Goal: Task Accomplishment & Management: Use online tool/utility

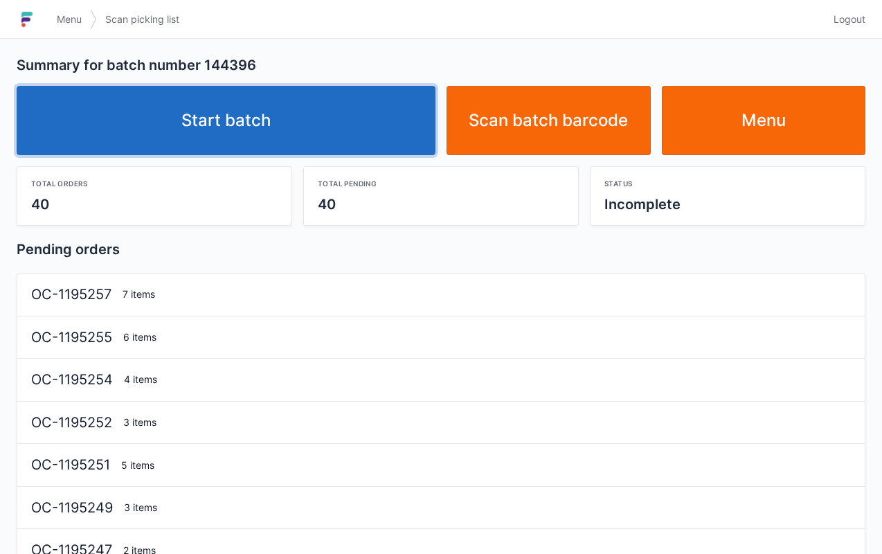
click at [373, 117] on link "Start batch" at bounding box center [226, 120] width 419 height 69
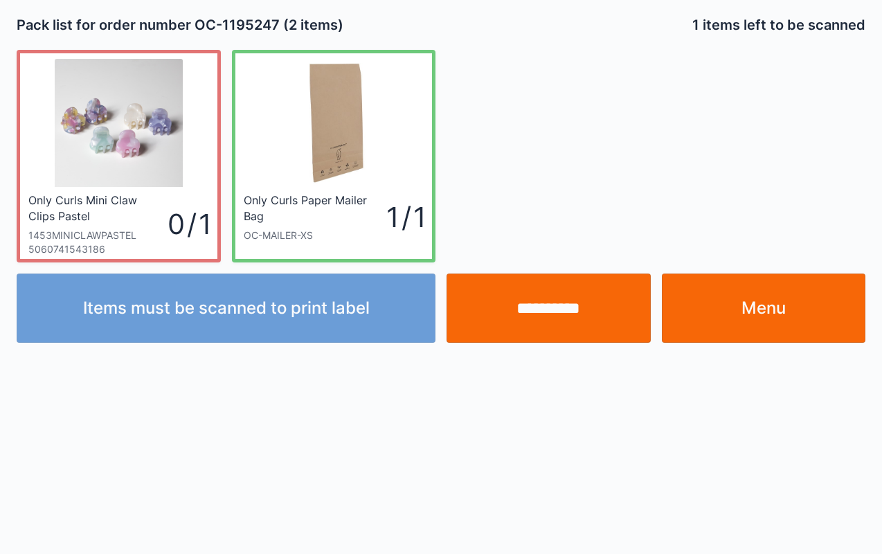
click at [541, 313] on input "**********" at bounding box center [549, 308] width 204 height 69
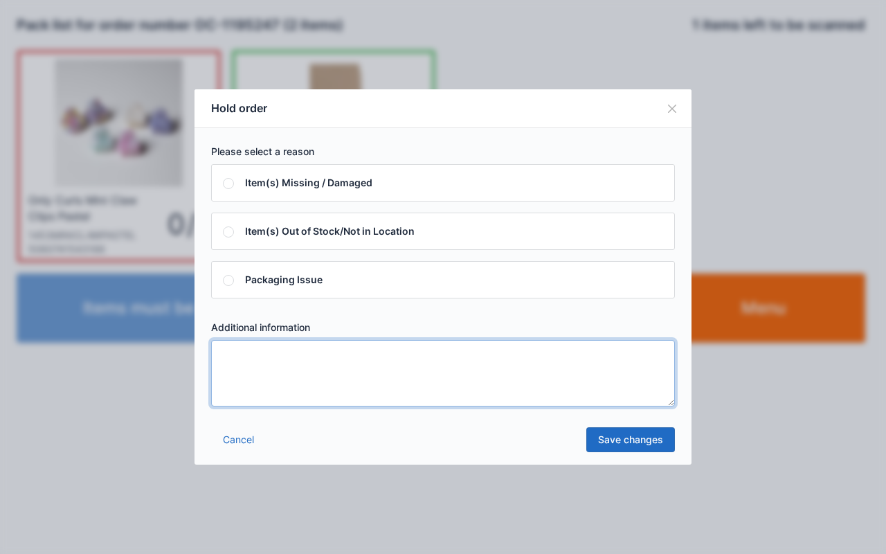
click at [420, 398] on textarea at bounding box center [443, 373] width 464 height 66
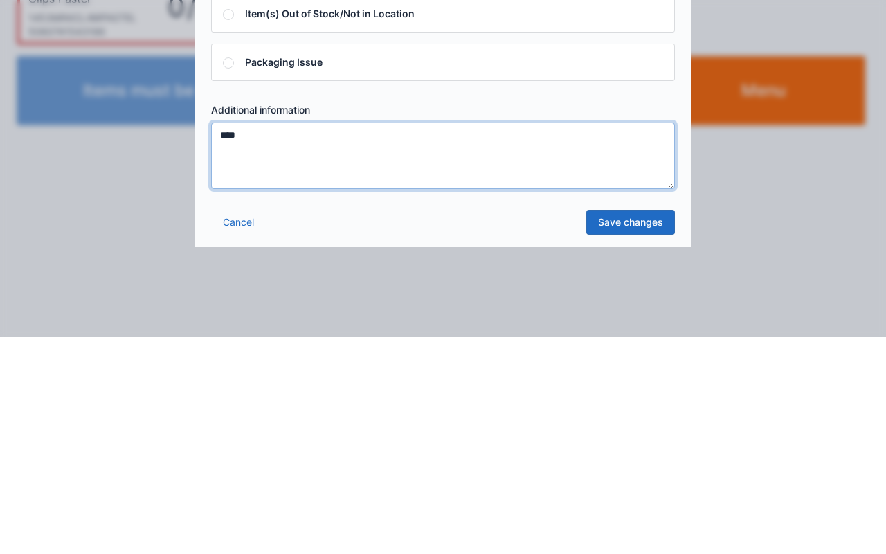
type textarea "****"
click at [652, 438] on link "Save changes" at bounding box center [631, 439] width 89 height 25
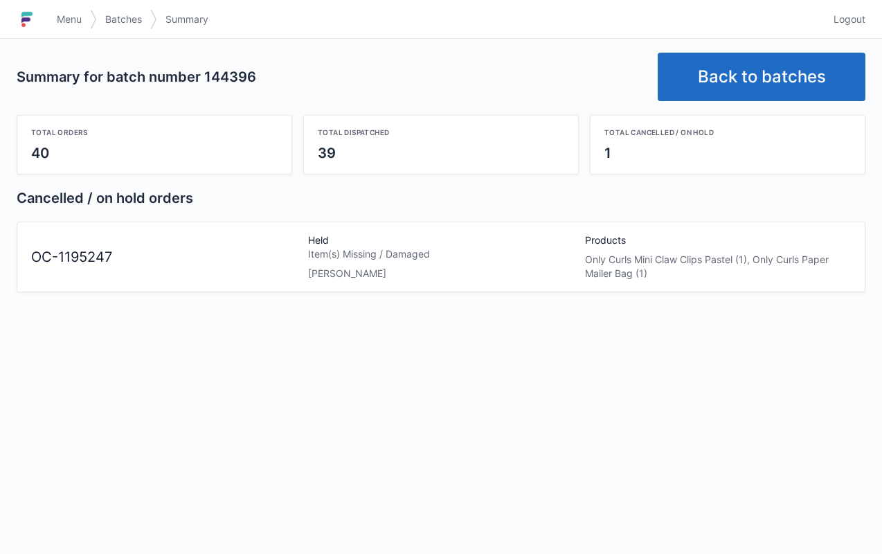
click at [71, 18] on span "Menu" at bounding box center [69, 19] width 25 height 14
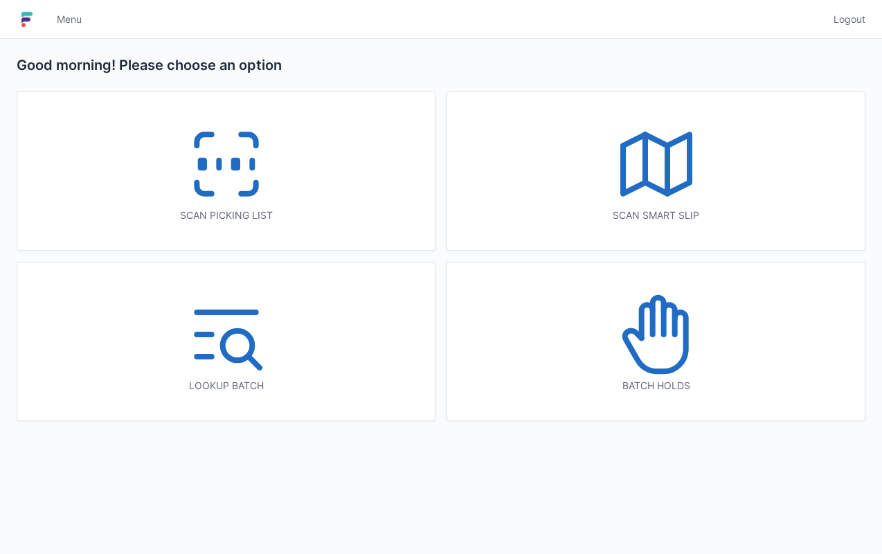
click at [699, 323] on icon at bounding box center [656, 334] width 89 height 89
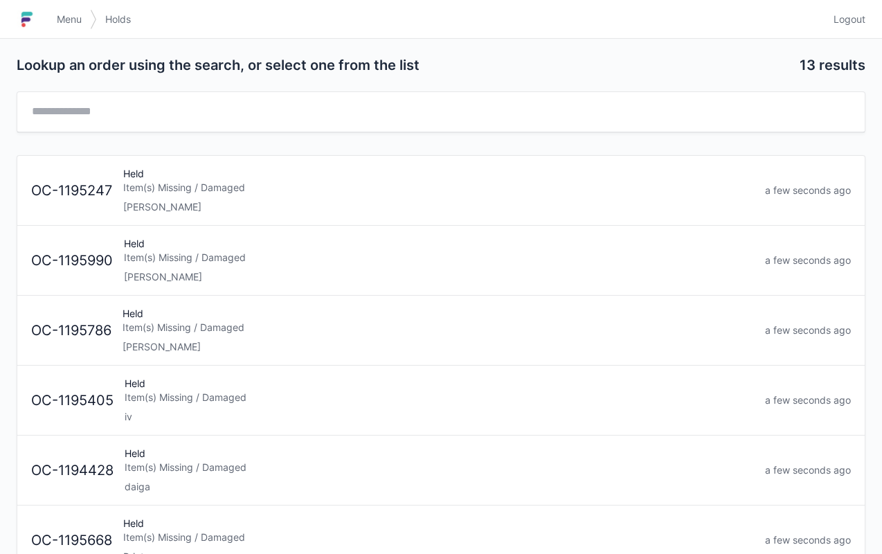
click at [371, 167] on div "Held Item(s) Missing / Damaged Lori" at bounding box center [439, 190] width 642 height 47
click at [55, 17] on link "Menu" at bounding box center [69, 19] width 42 height 25
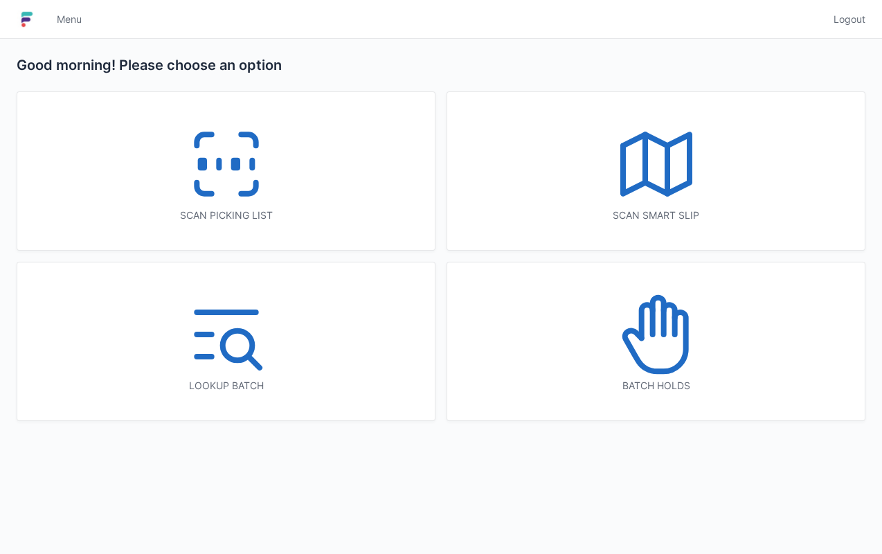
click at [307, 184] on div "Scan picking list" at bounding box center [226, 171] width 418 height 158
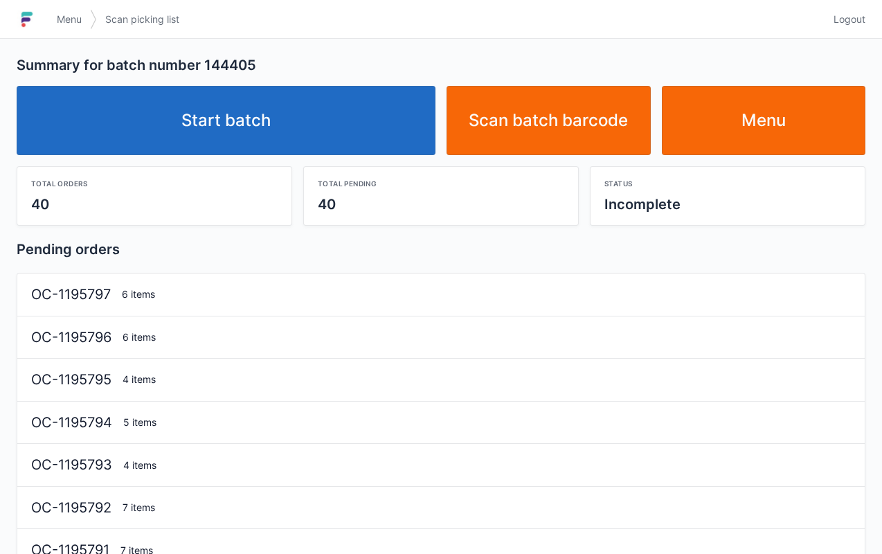
click at [360, 137] on link "Start batch" at bounding box center [226, 120] width 419 height 69
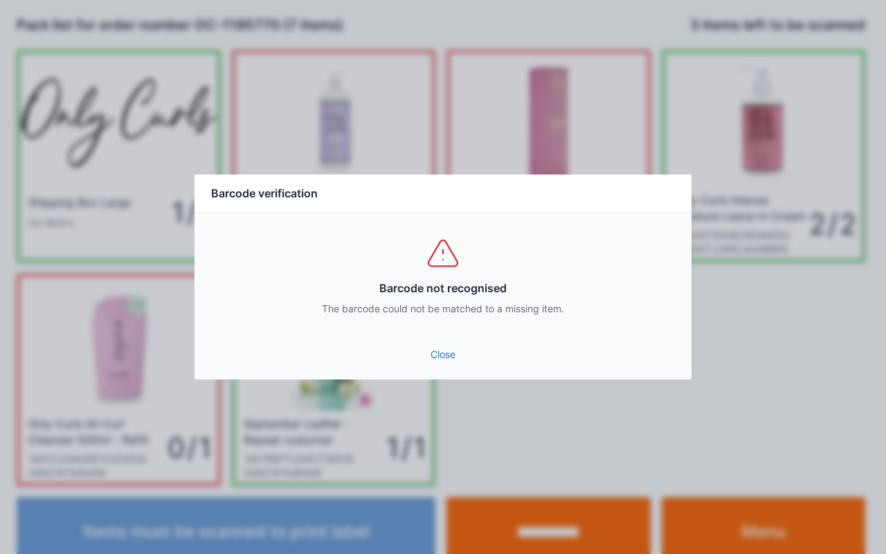
click at [434, 349] on link "Close" at bounding box center [443, 354] width 475 height 25
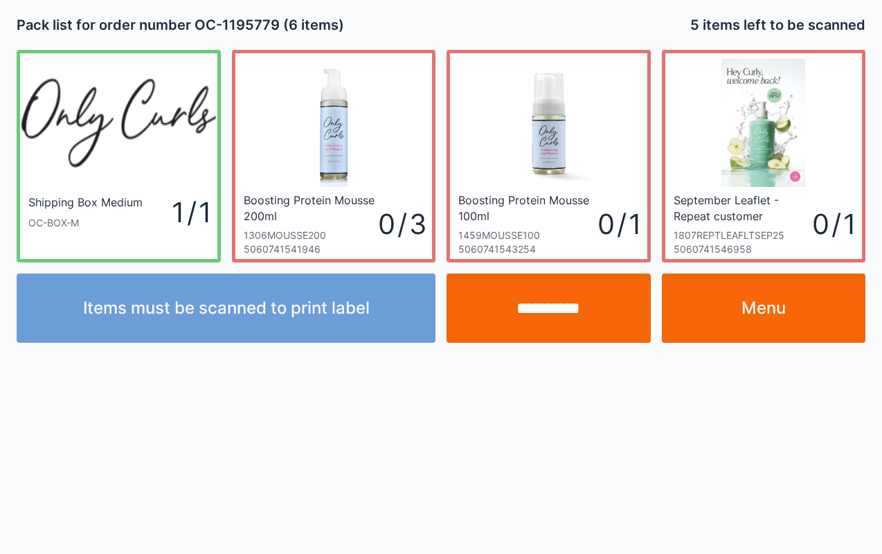
click at [787, 316] on link "Menu" at bounding box center [764, 308] width 204 height 69
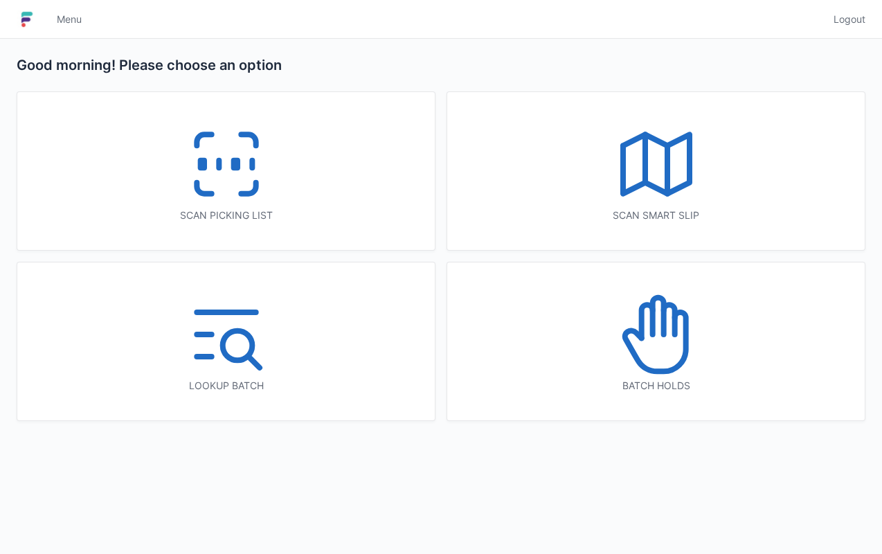
click at [217, 154] on icon at bounding box center [226, 164] width 89 height 89
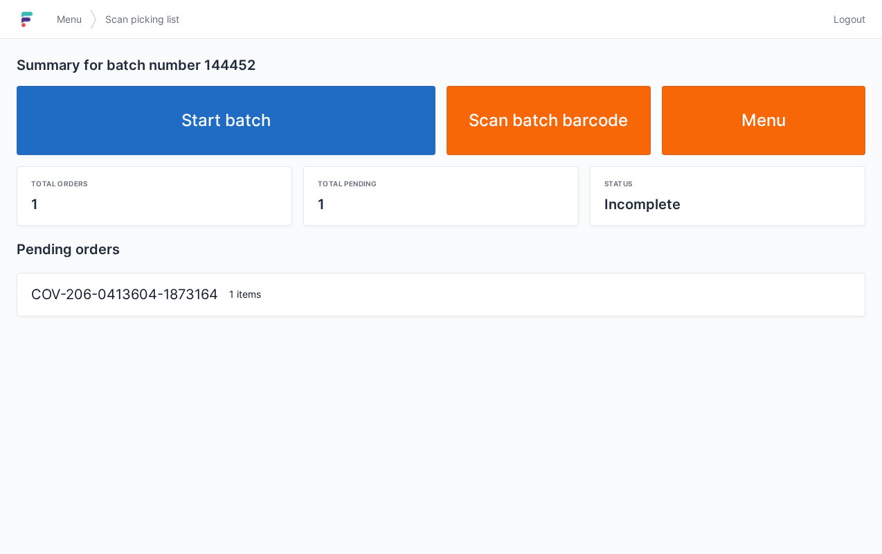
click at [341, 121] on link "Start batch" at bounding box center [226, 120] width 419 height 69
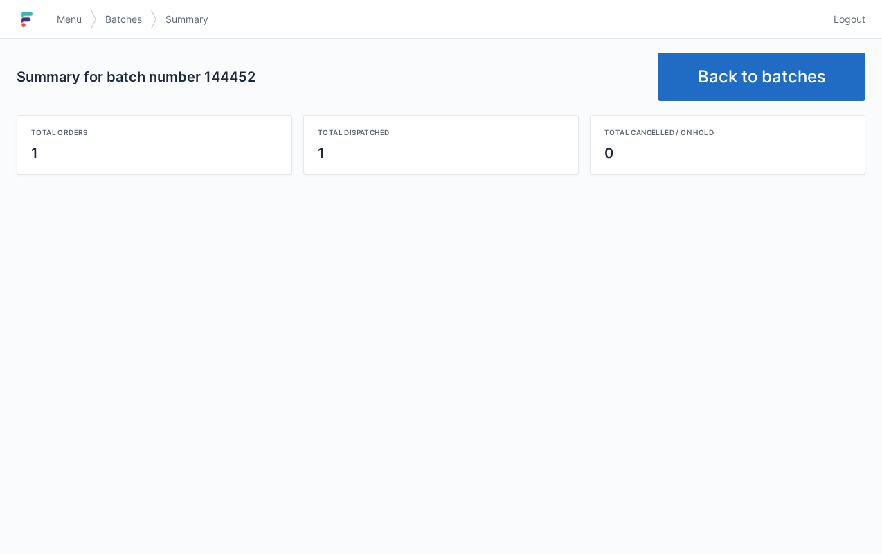
click at [766, 75] on link "Back to batches" at bounding box center [762, 77] width 208 height 48
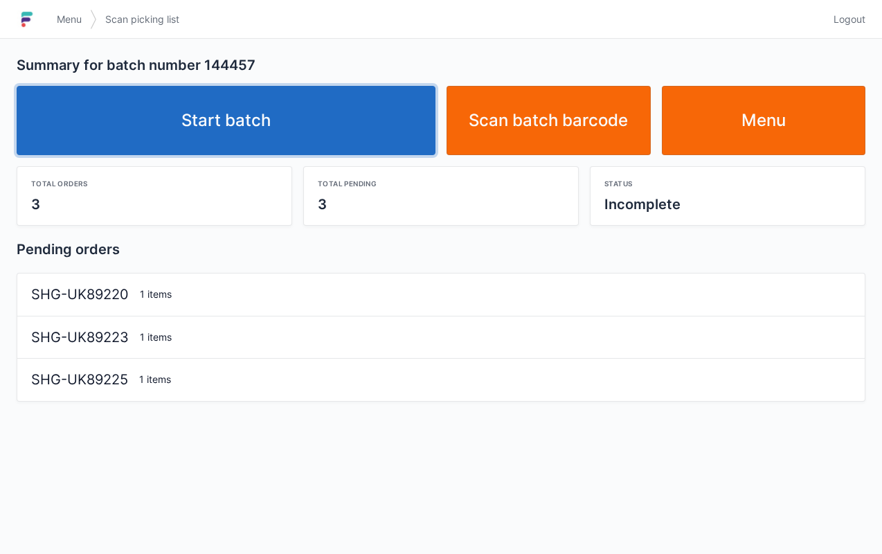
click at [337, 135] on link "Start batch" at bounding box center [226, 120] width 419 height 69
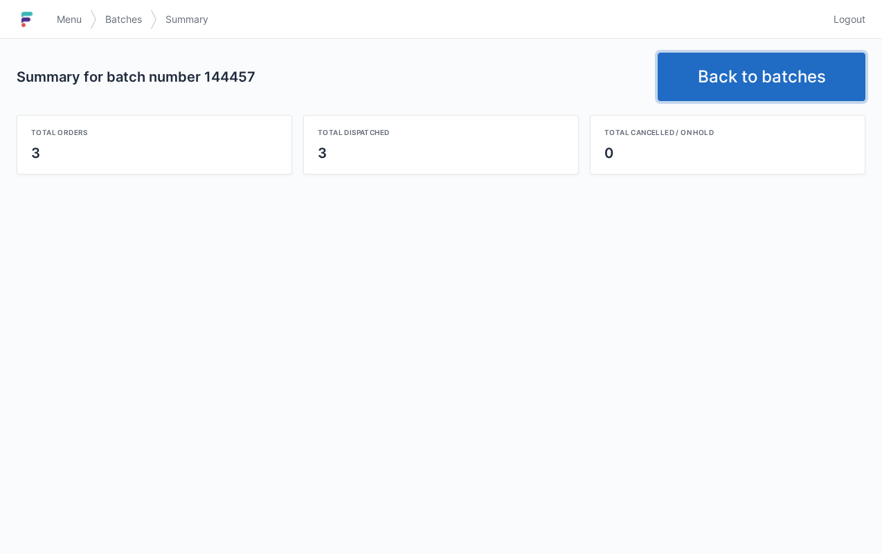
click at [776, 68] on link "Back to batches" at bounding box center [762, 77] width 208 height 48
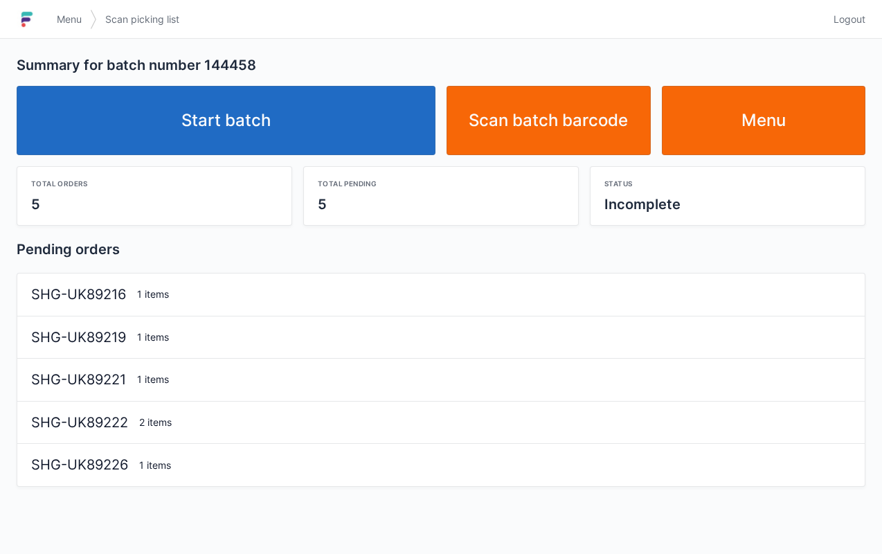
click at [352, 123] on link "Start batch" at bounding box center [226, 120] width 419 height 69
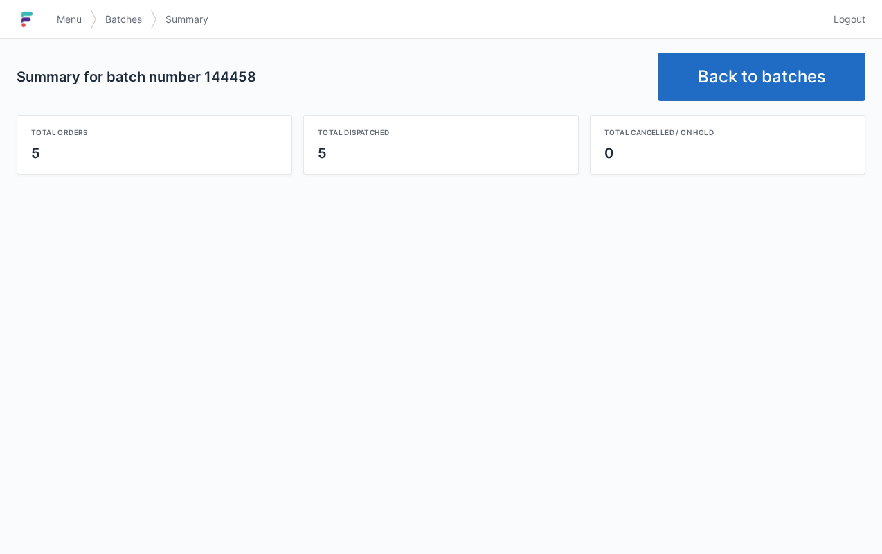
click at [744, 87] on link "Back to batches" at bounding box center [762, 77] width 208 height 48
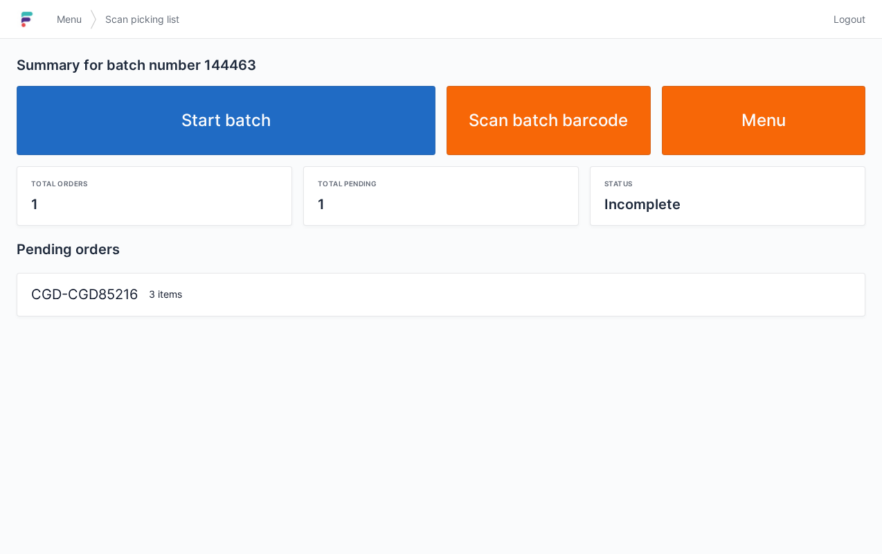
click at [339, 123] on link "Start batch" at bounding box center [226, 120] width 419 height 69
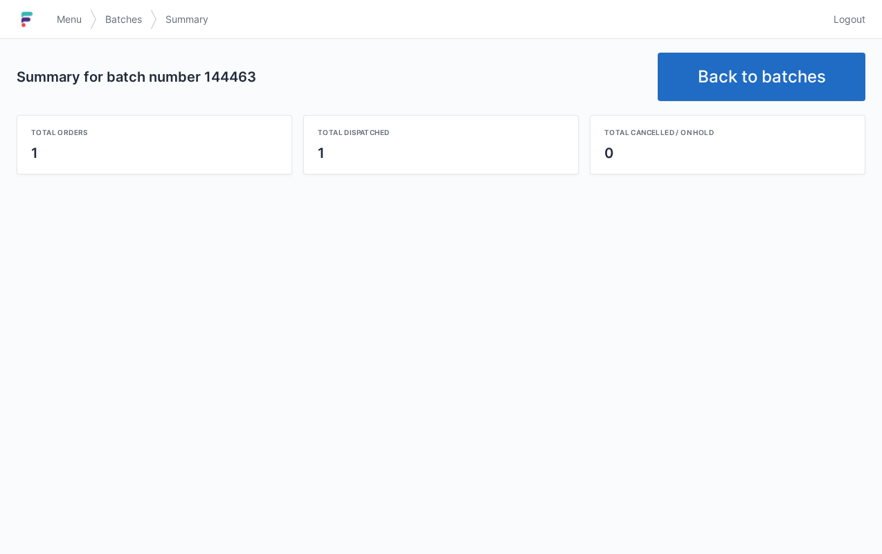
click at [783, 83] on link "Back to batches" at bounding box center [762, 77] width 208 height 48
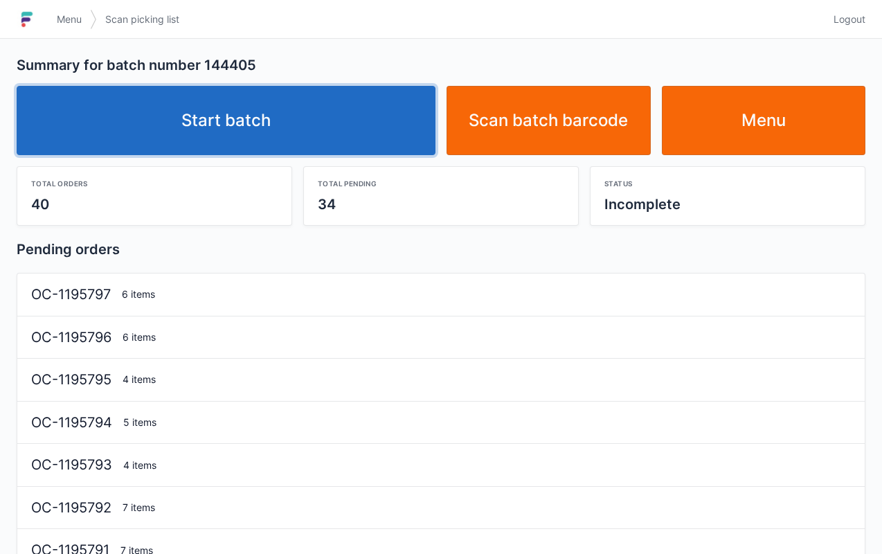
click at [215, 123] on link "Start batch" at bounding box center [226, 120] width 419 height 69
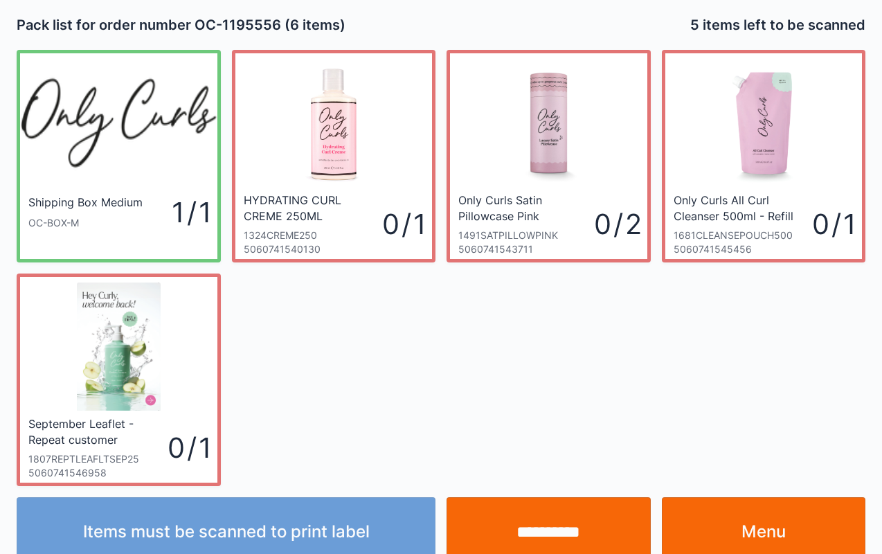
click at [778, 553] on link "Menu" at bounding box center [764, 531] width 204 height 69
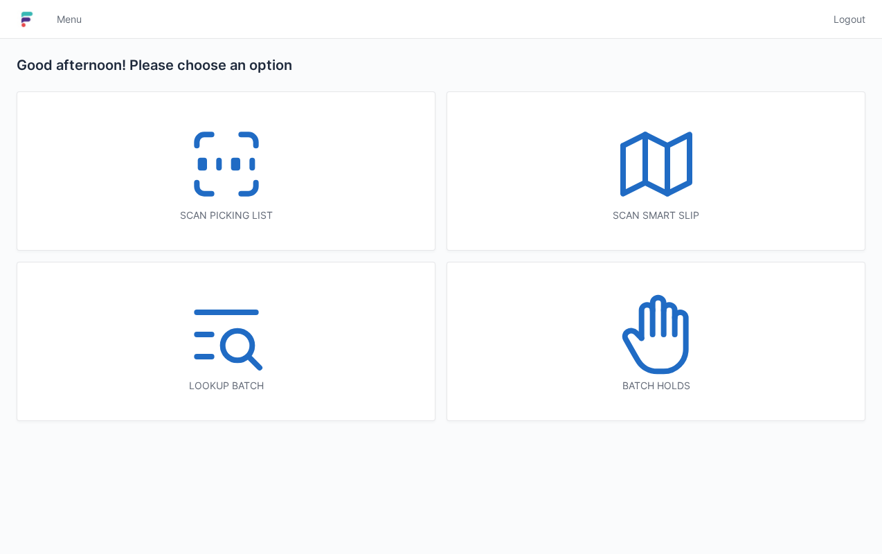
click at [244, 197] on icon at bounding box center [226, 164] width 89 height 89
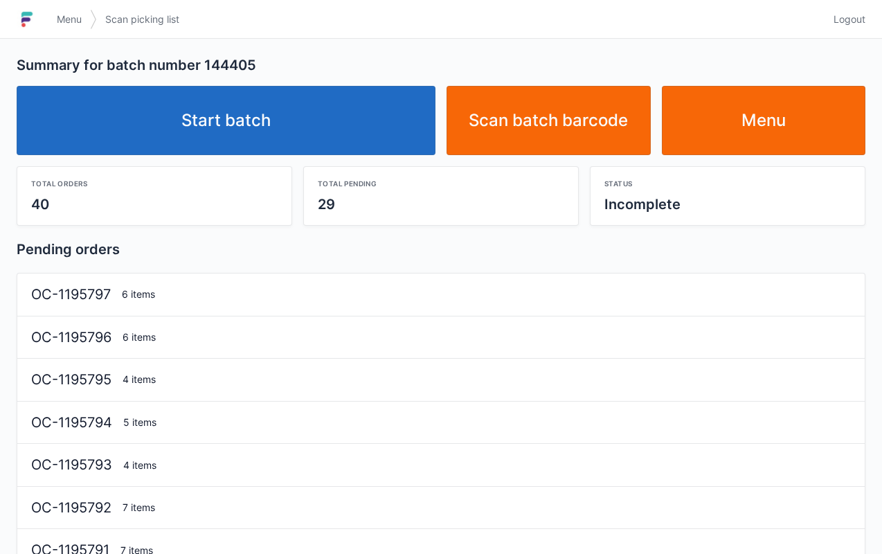
click at [301, 89] on link "Start batch" at bounding box center [226, 120] width 419 height 69
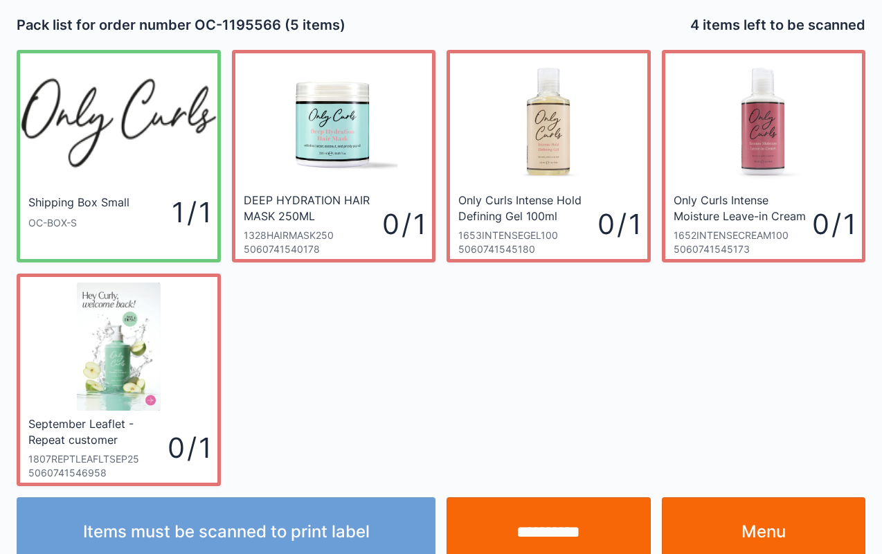
scroll to position [3, 0]
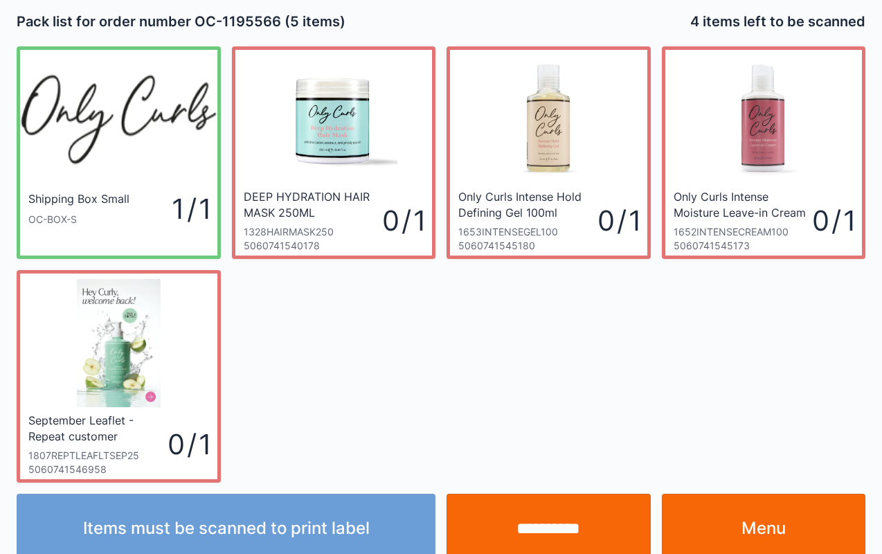
click at [767, 533] on link "Menu" at bounding box center [764, 528] width 204 height 69
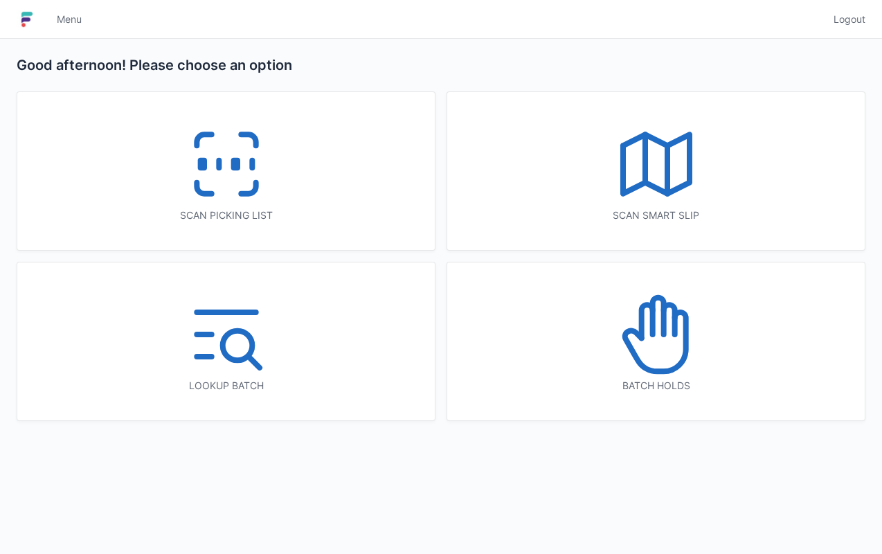
click at [724, 350] on div "Batch holds" at bounding box center [656, 341] width 418 height 158
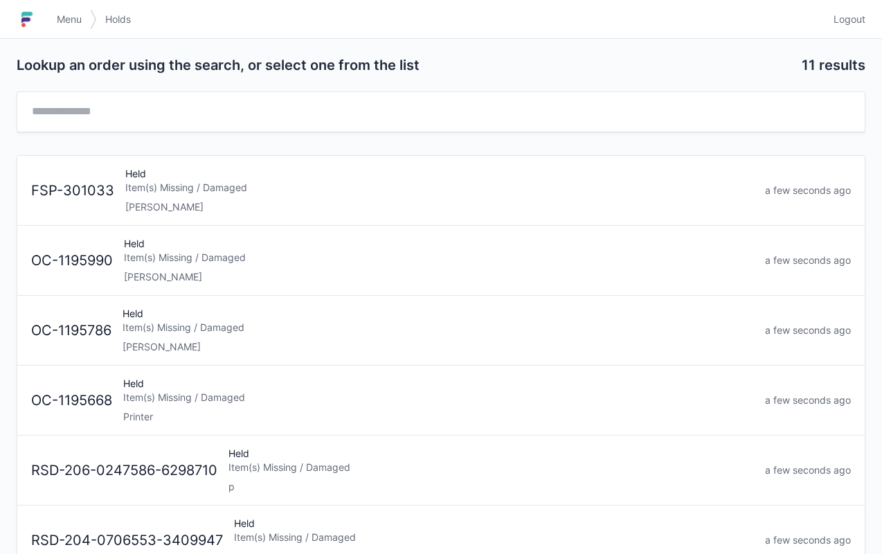
click at [380, 179] on div "Held Item(s) Missing / Damaged [PERSON_NAME]" at bounding box center [440, 190] width 640 height 47
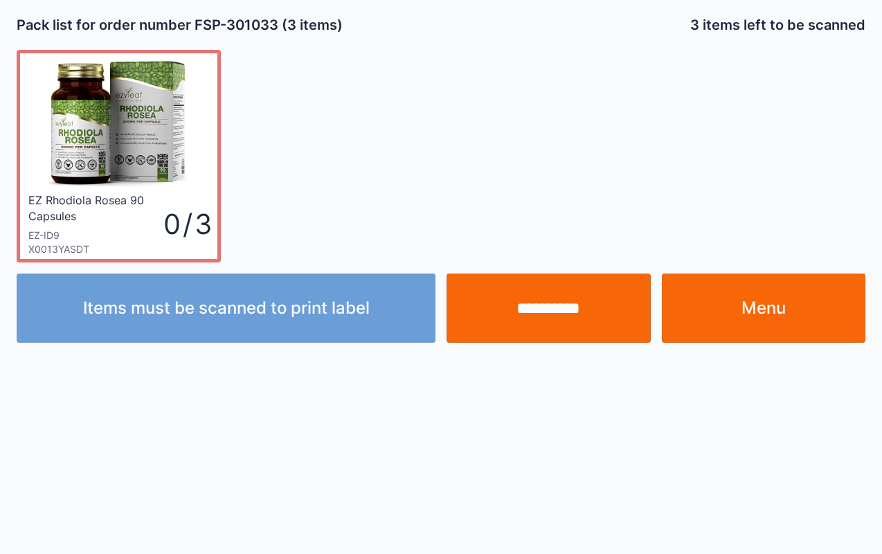
click at [770, 313] on link "Menu" at bounding box center [764, 308] width 204 height 69
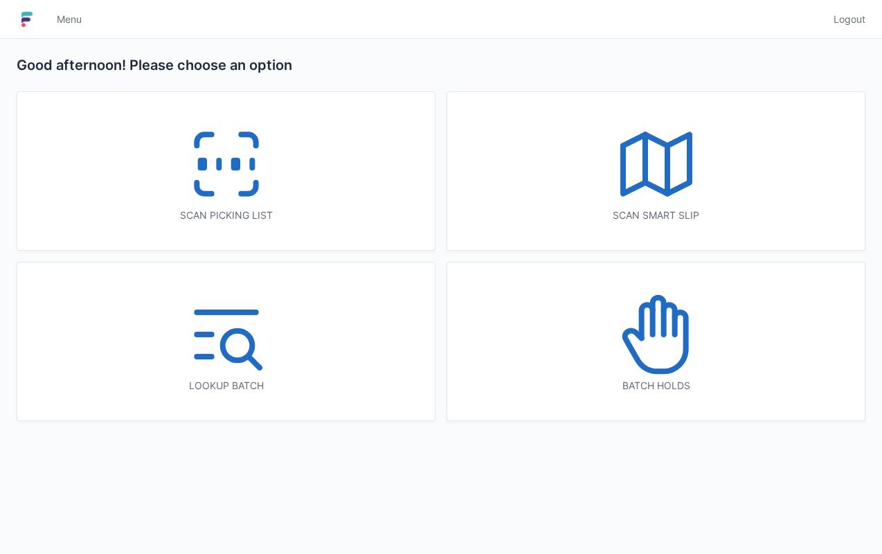
click at [301, 182] on div "Scan picking list" at bounding box center [226, 171] width 418 height 158
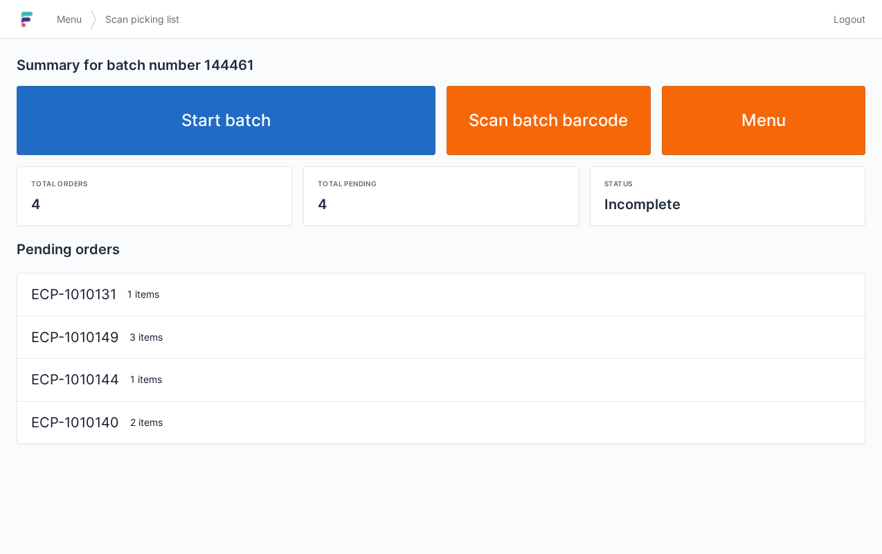
click at [380, 142] on link "Start batch" at bounding box center [226, 120] width 419 height 69
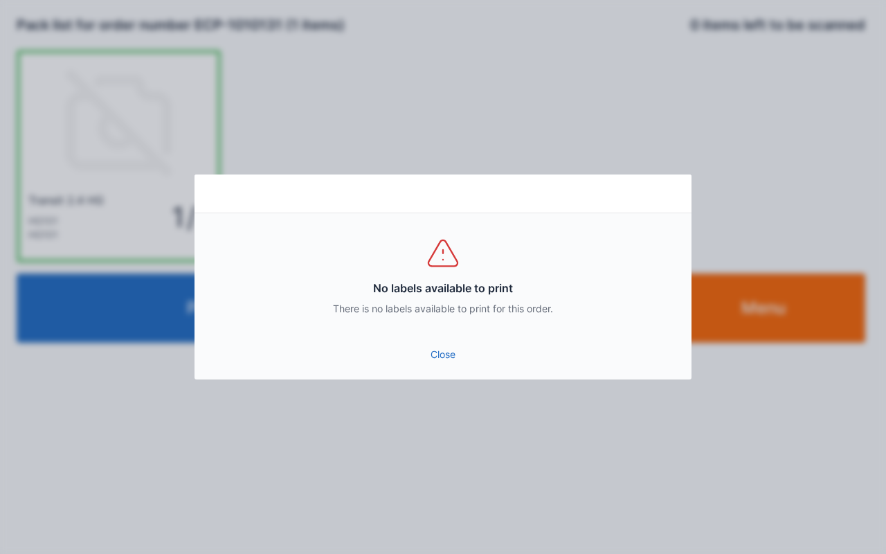
click at [424, 357] on link "Close" at bounding box center [443, 354] width 475 height 25
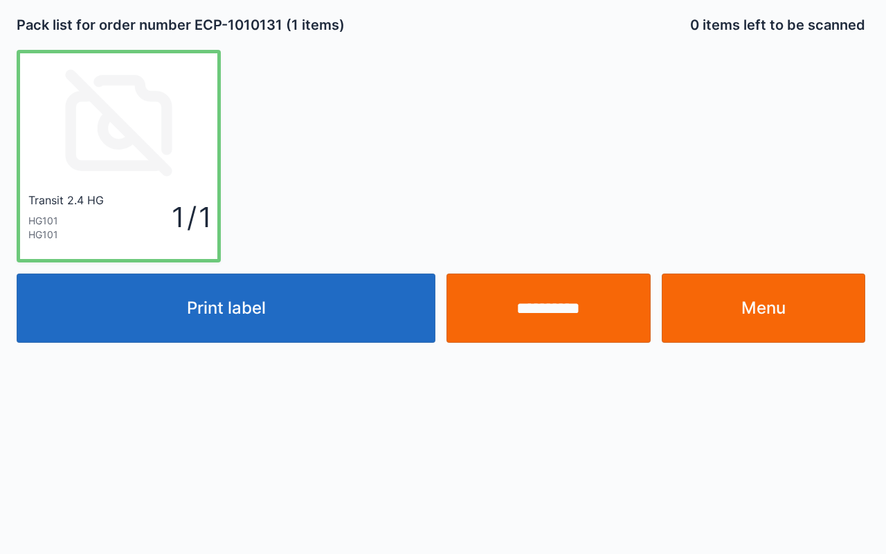
click at [804, 307] on div at bounding box center [443, 277] width 886 height 554
click at [538, 327] on input "**********" at bounding box center [549, 308] width 204 height 69
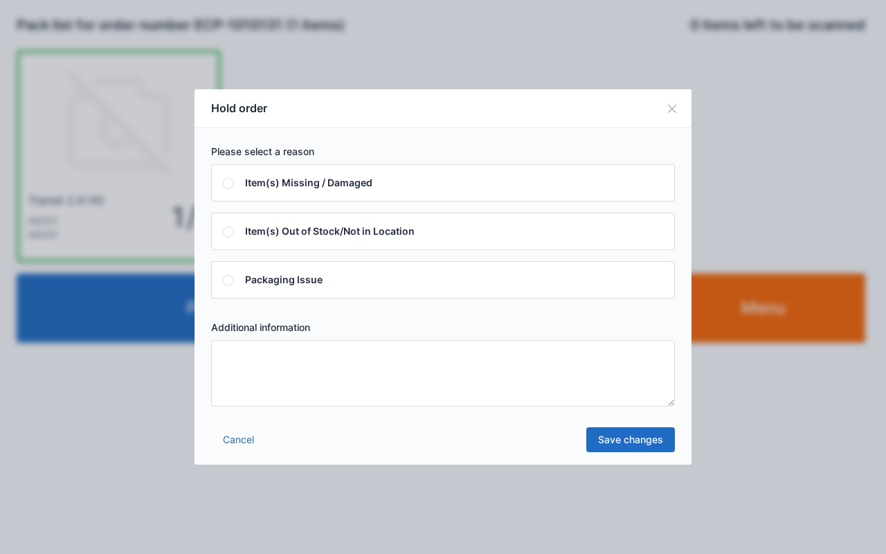
click at [499, 392] on textarea at bounding box center [443, 373] width 464 height 66
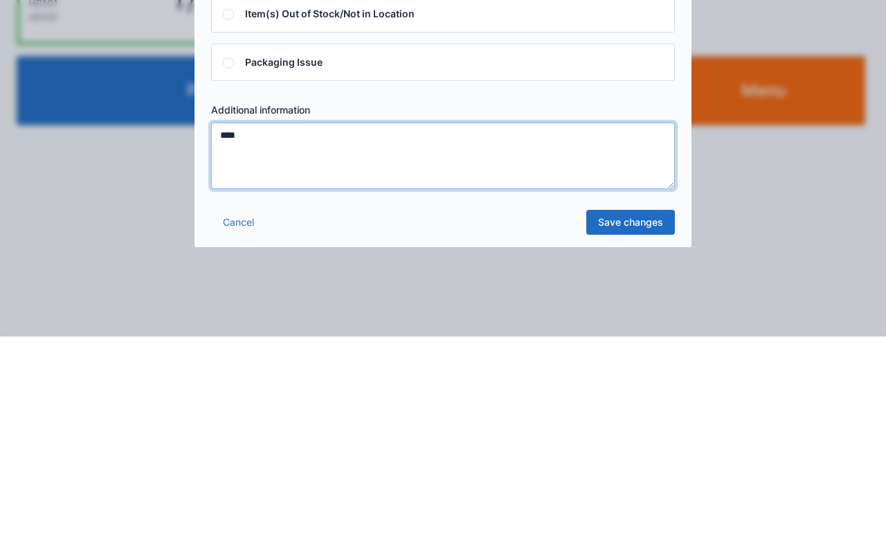
type textarea "****"
click at [623, 447] on link "Save changes" at bounding box center [631, 439] width 89 height 25
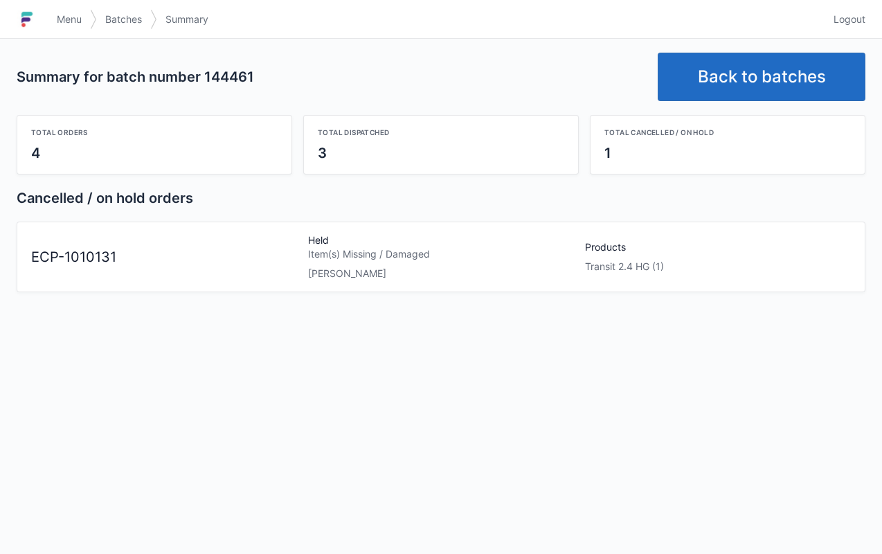
click at [768, 80] on link "Back to batches" at bounding box center [762, 77] width 208 height 48
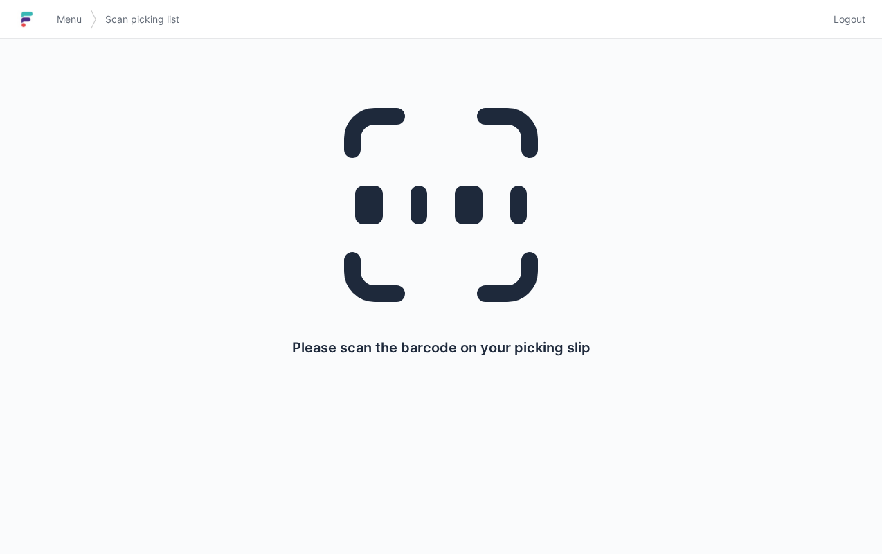
click at [66, 17] on span "Menu" at bounding box center [69, 19] width 25 height 14
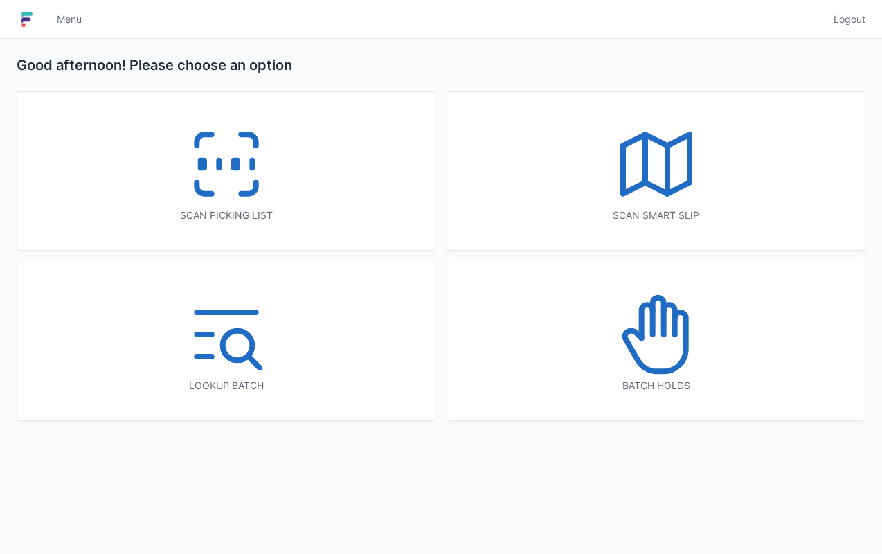
click at [304, 213] on div "Scan picking list" at bounding box center [226, 215] width 362 height 14
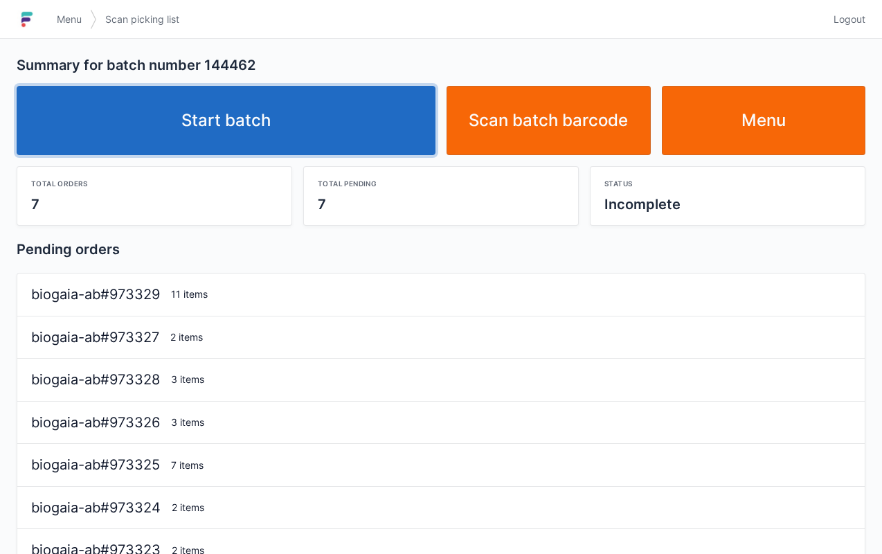
click at [325, 107] on link "Start batch" at bounding box center [226, 120] width 419 height 69
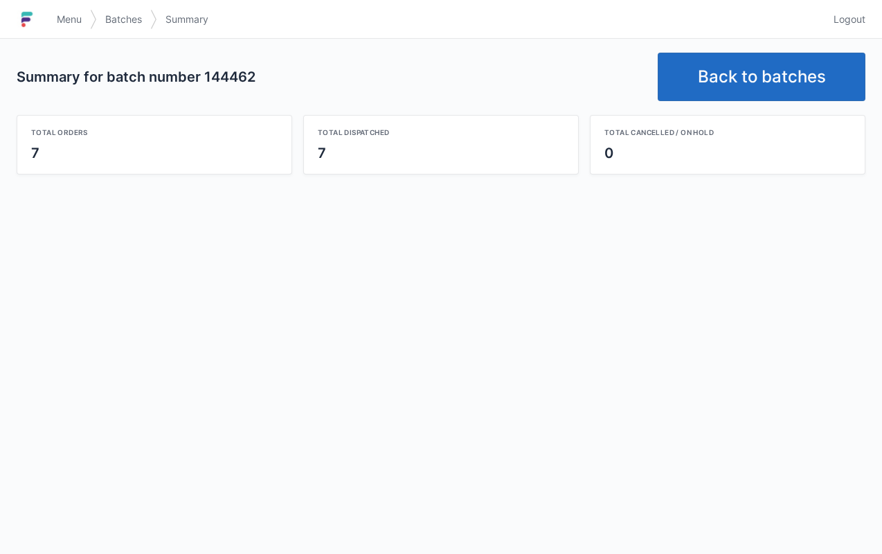
click at [776, 71] on link "Back to batches" at bounding box center [762, 77] width 208 height 48
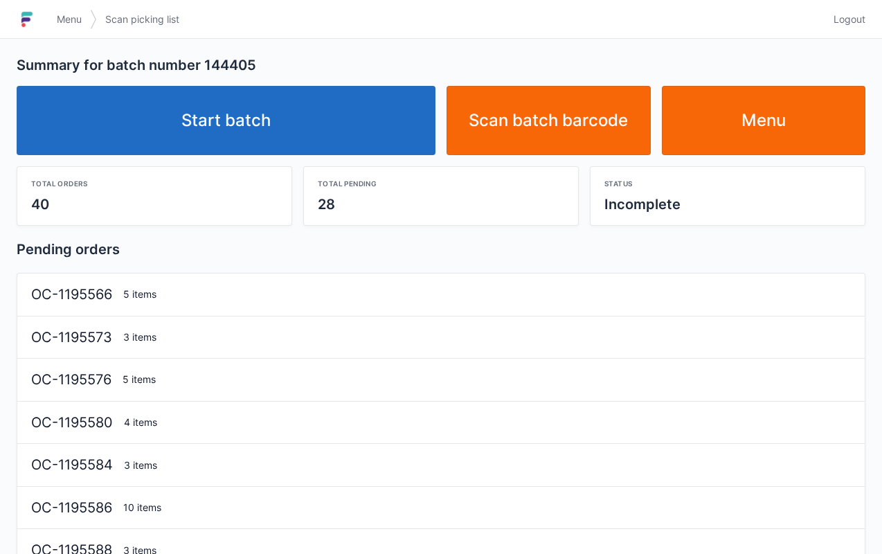
click at [287, 123] on link "Start batch" at bounding box center [226, 120] width 419 height 69
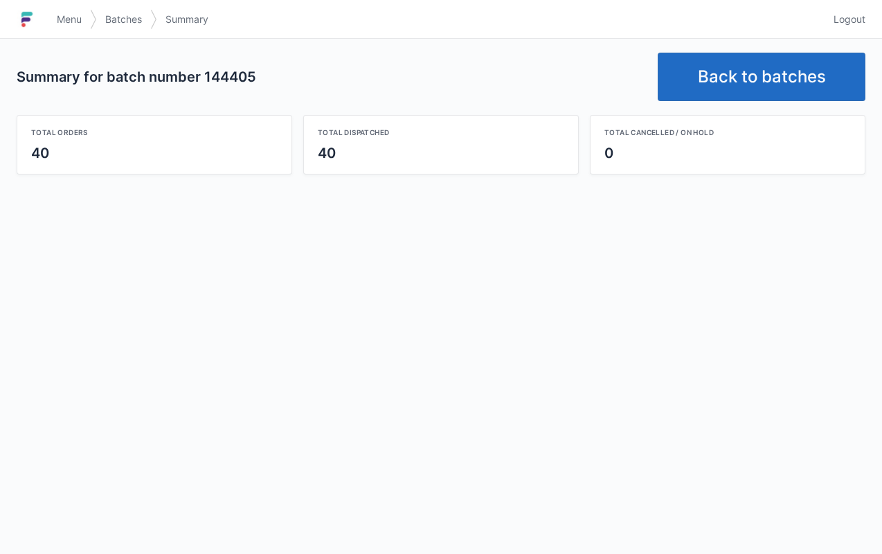
click at [730, 83] on link "Back to batches" at bounding box center [762, 77] width 208 height 48
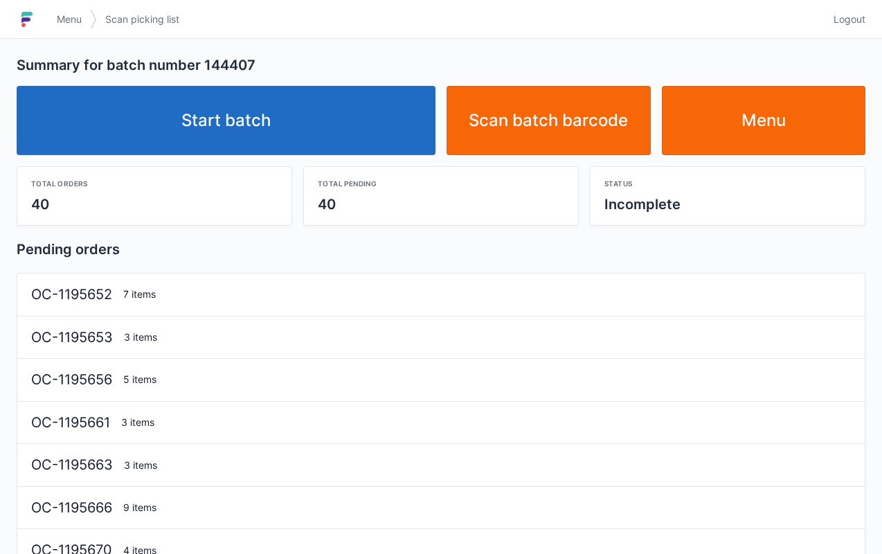
click at [360, 105] on link "Start batch" at bounding box center [226, 120] width 419 height 69
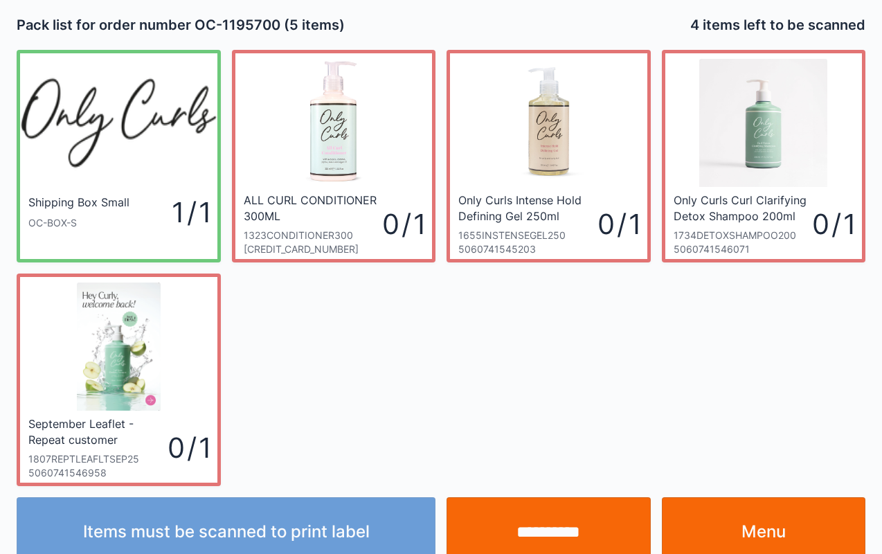
click at [781, 537] on link "Menu" at bounding box center [764, 531] width 204 height 69
